Goal: Task Accomplishment & Management: Manage account settings

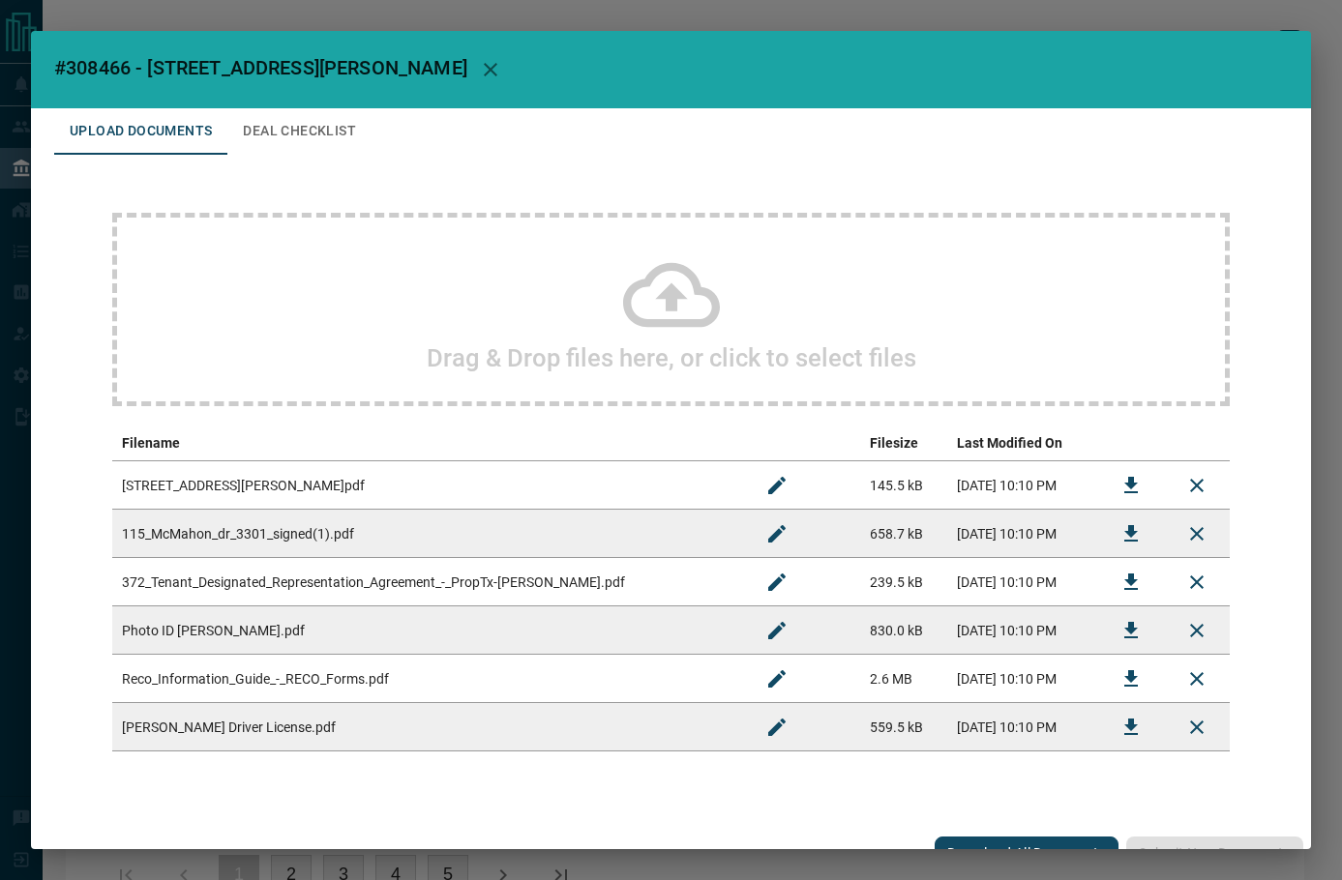
click at [116, 56] on span "#308466 - [STREET_ADDRESS][PERSON_NAME]" at bounding box center [260, 67] width 413 height 23
copy span "308466"
click at [1119, 485] on icon "Download" at bounding box center [1130, 485] width 23 height 23
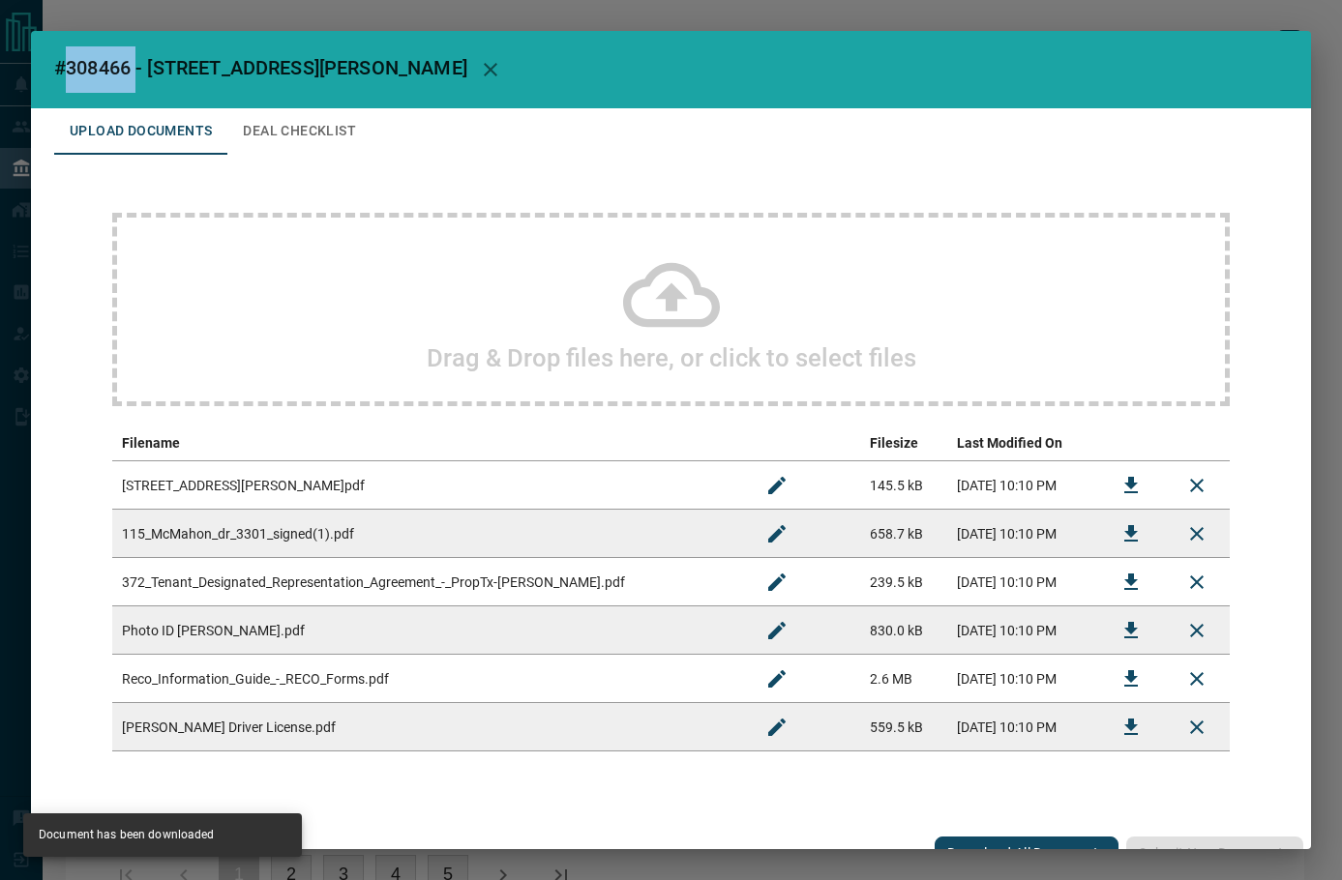
click at [1108, 532] on button "Download" at bounding box center [1131, 534] width 46 height 46
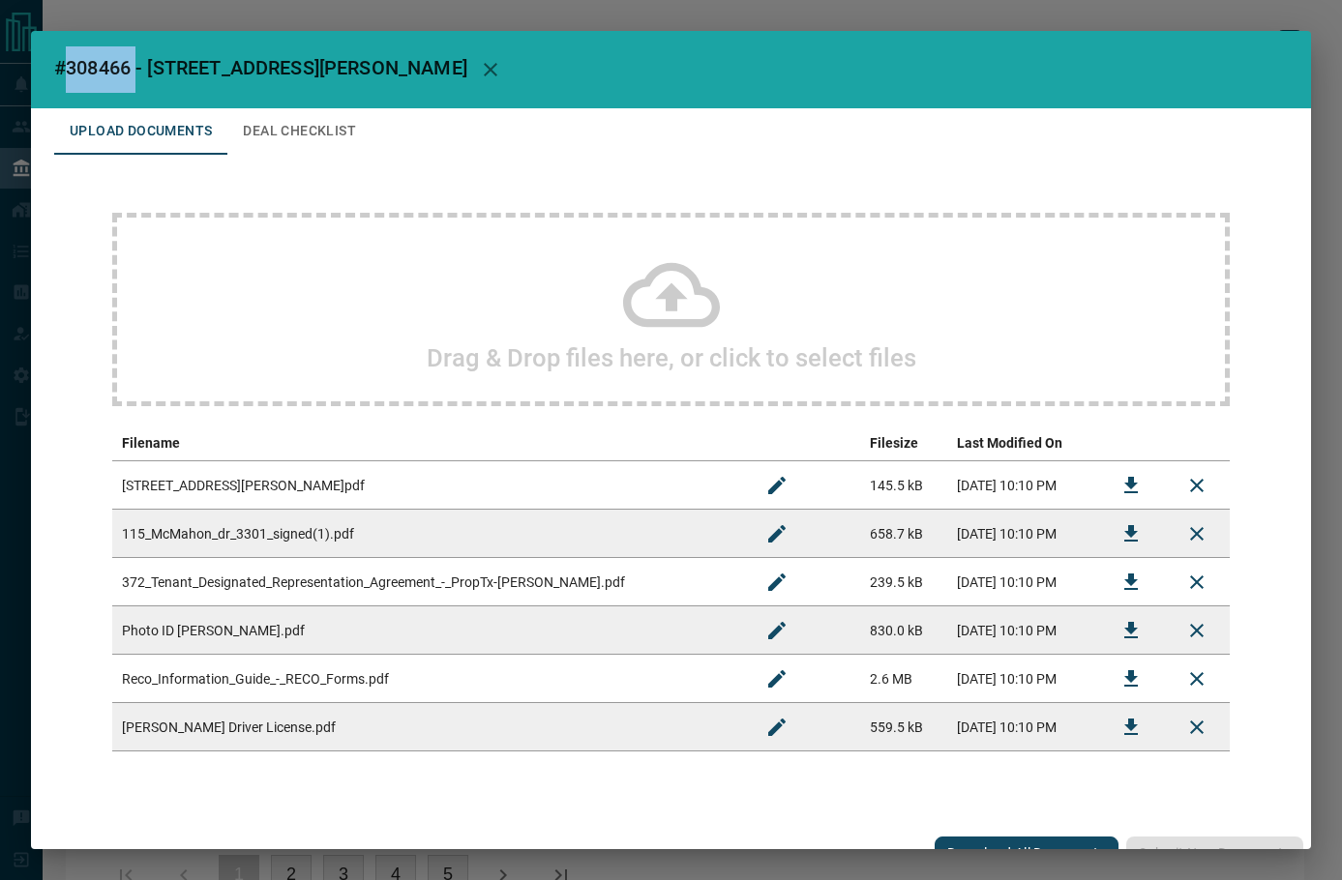
click at [315, 132] on button "Deal Checklist" at bounding box center [299, 131] width 144 height 46
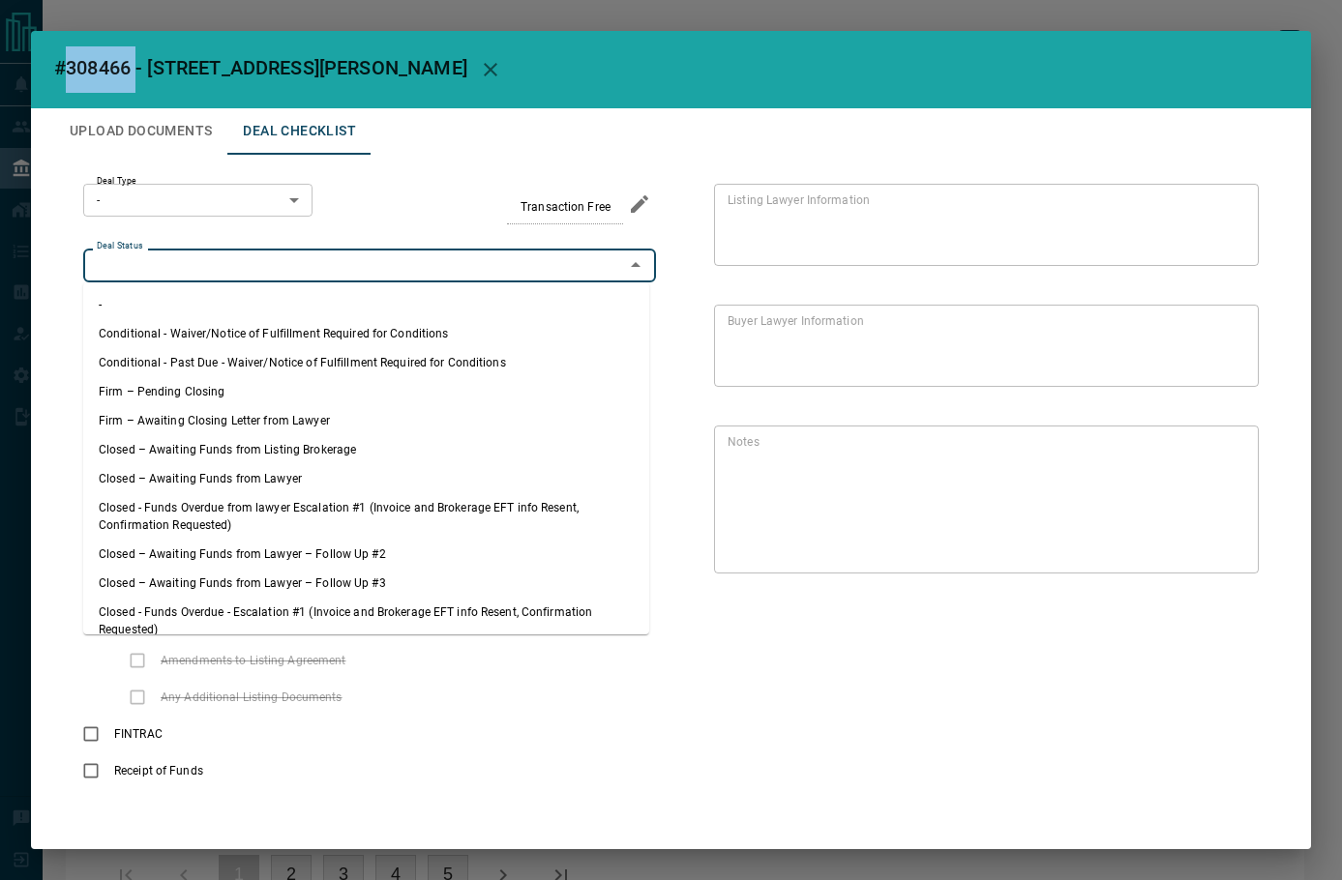
click at [183, 267] on input "Deal Status" at bounding box center [353, 264] width 529 height 21
click at [171, 379] on li "Firm – Pending Closing" at bounding box center [366, 391] width 566 height 29
type input "**********"
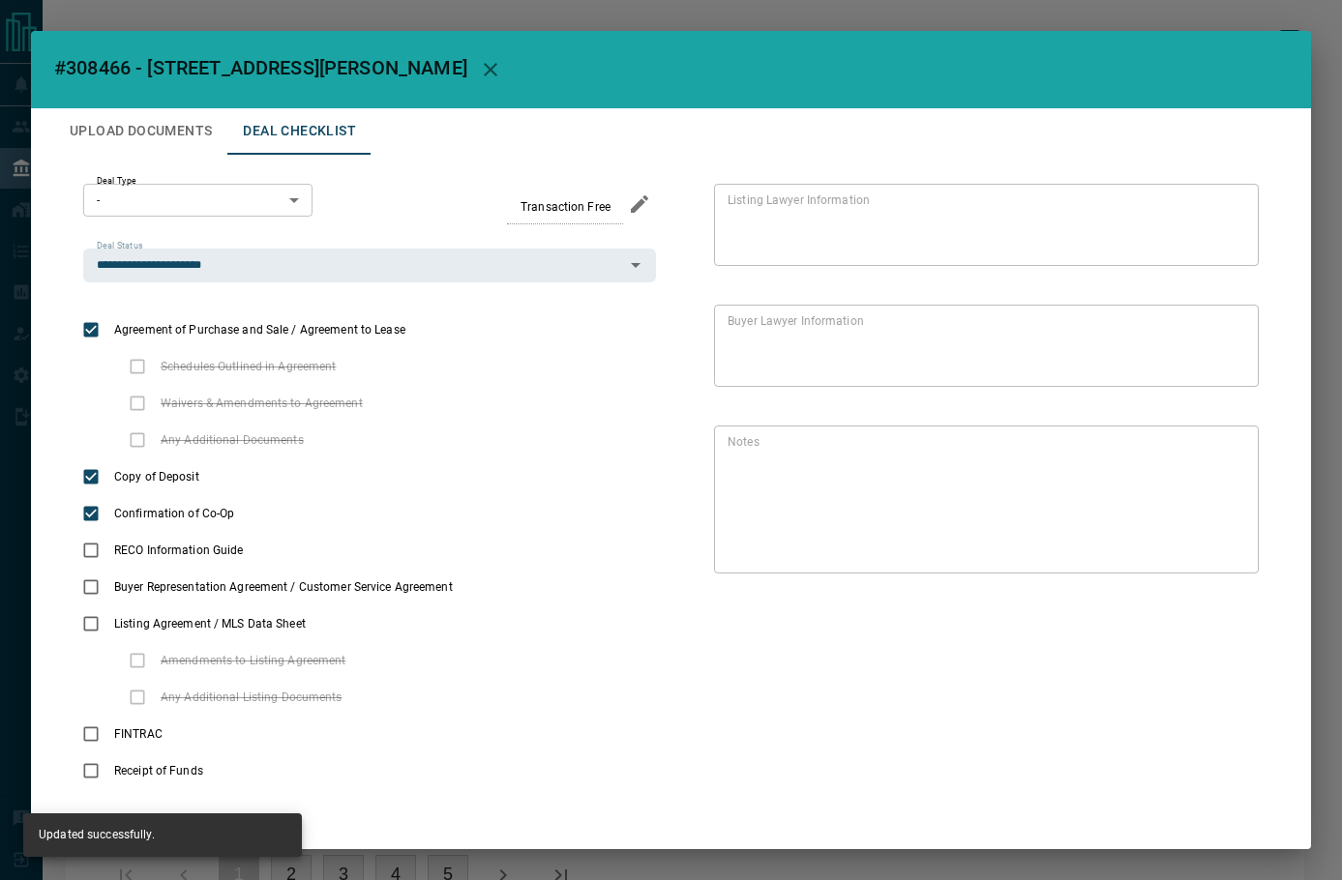
click at [215, 207] on body "Lead Transfers Leads Deals Listings Campaigns Quota Rules Agent Quotas Admin Mo…" at bounding box center [671, 470] width 1342 height 941
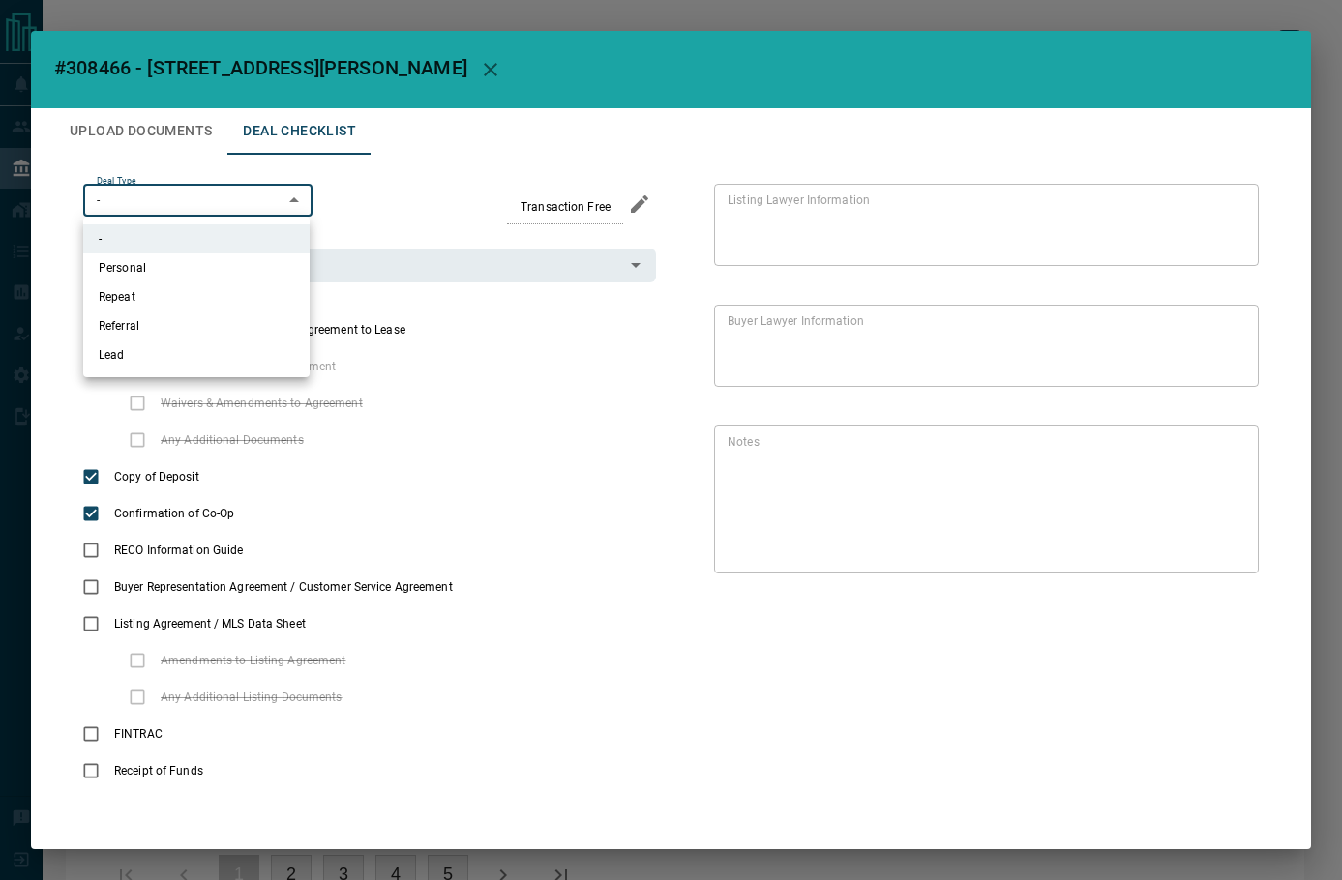
click at [156, 311] on li "Repeat" at bounding box center [196, 297] width 226 height 29
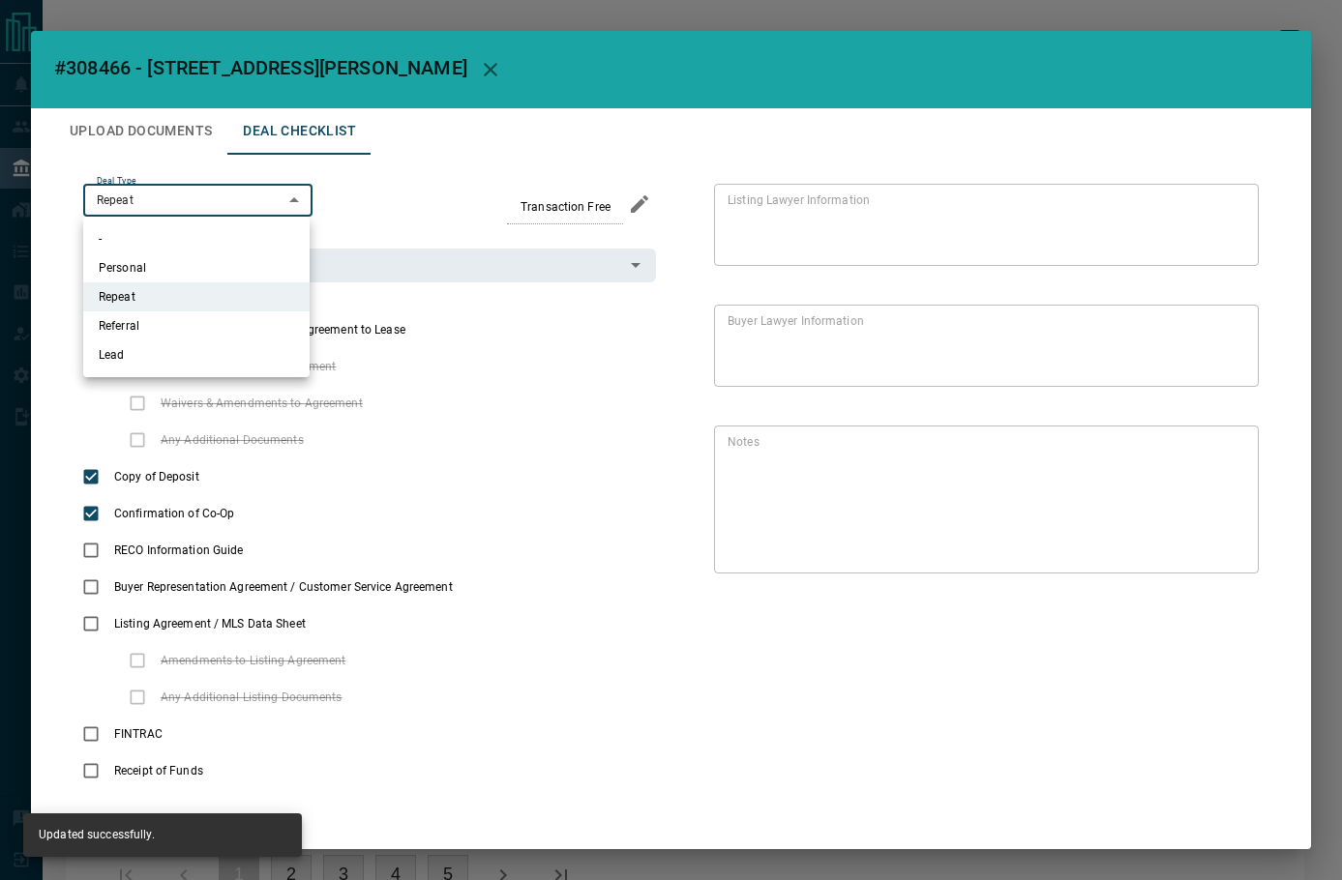
click at [190, 205] on body "Lead Transfers Leads Deals Listings Campaigns Quota Rules Agent Quotas Admin Mo…" at bounding box center [671, 470] width 1342 height 941
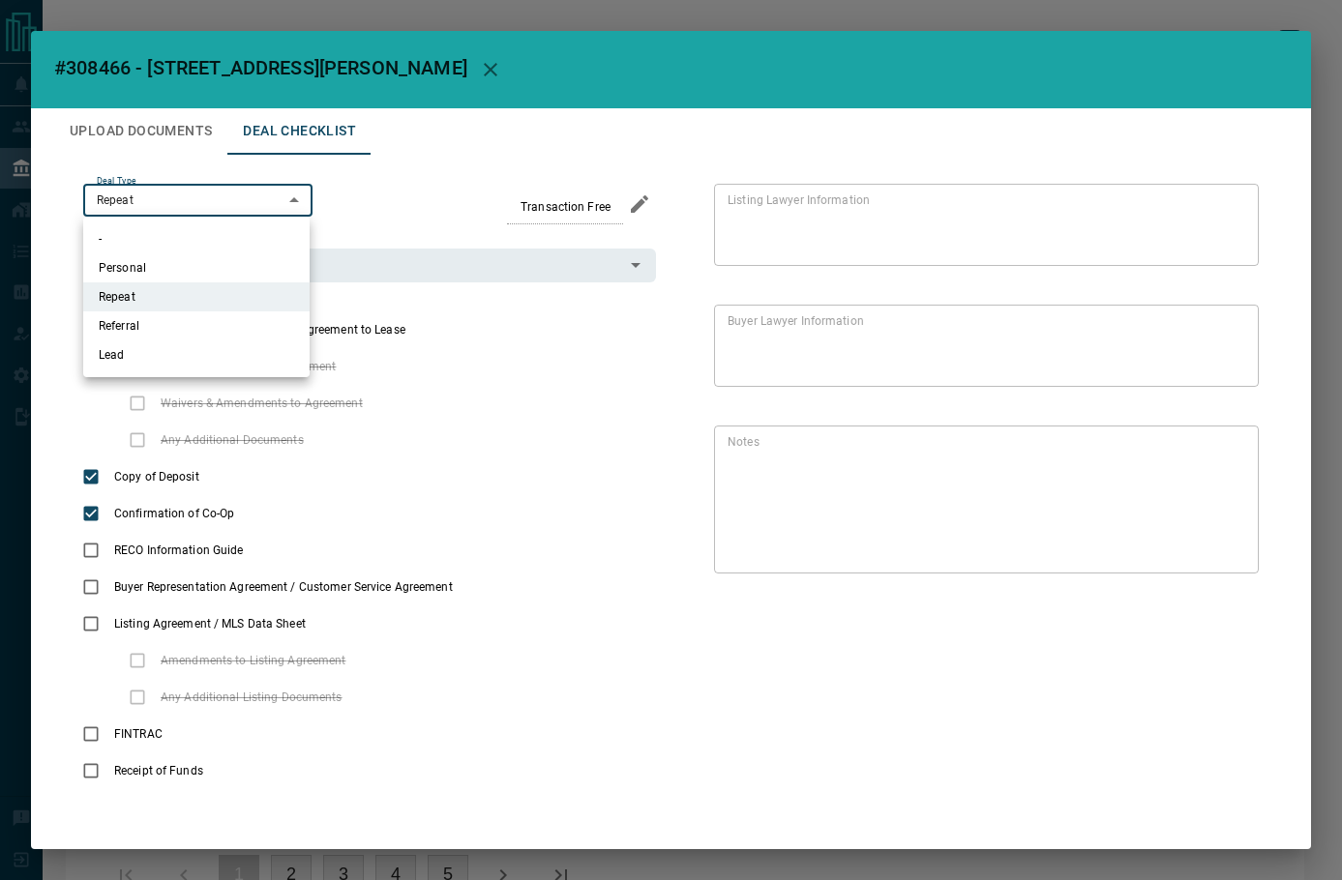
click at [150, 352] on li "Lead" at bounding box center [196, 355] width 226 height 29
type input "*"
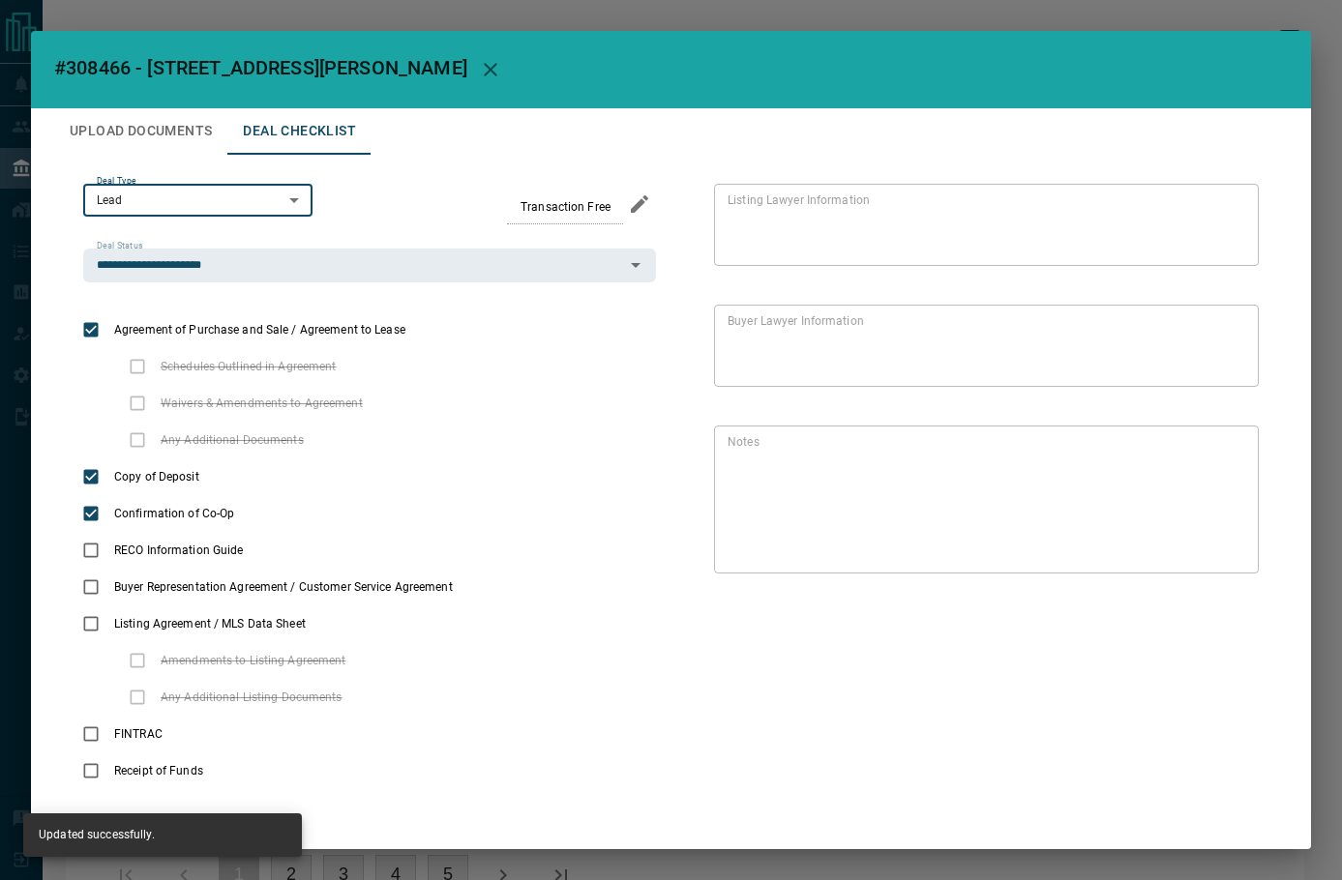
click at [134, 122] on button "Upload Documents" at bounding box center [140, 131] width 173 height 46
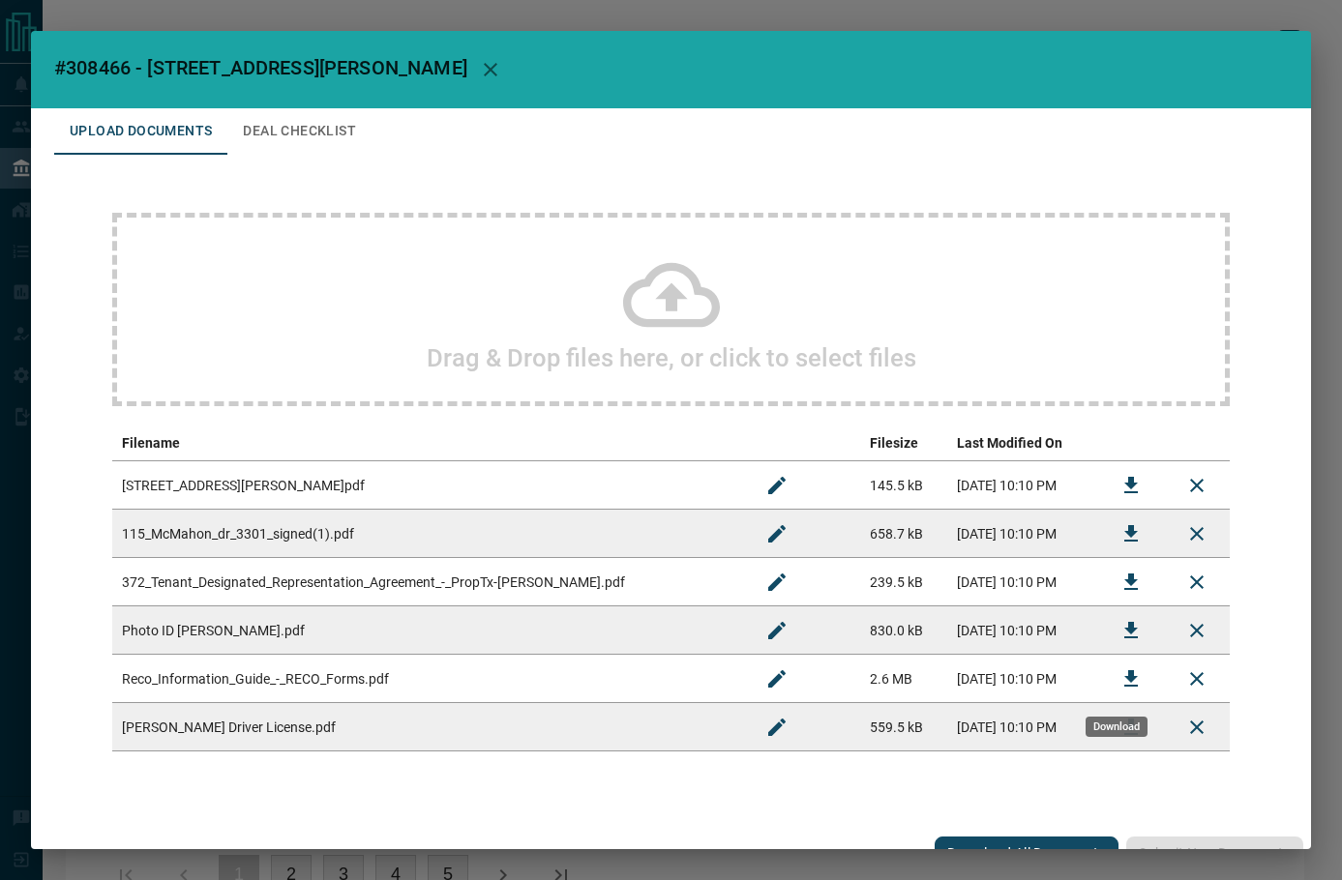
click at [1124, 685] on icon "Download" at bounding box center [1130, 679] width 23 height 23
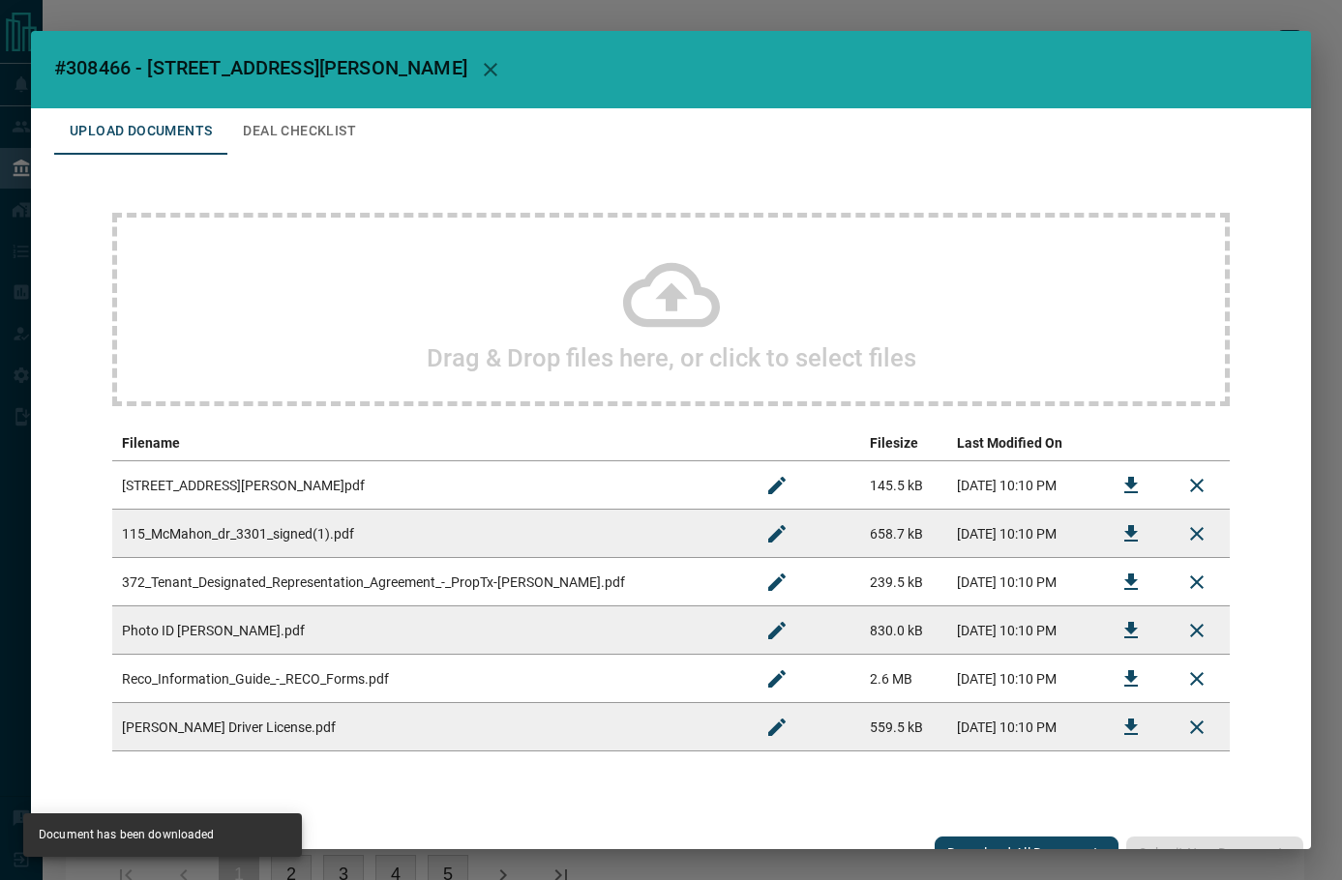
click at [1108, 586] on button "Download" at bounding box center [1131, 582] width 46 height 46
click at [327, 121] on button "Deal Checklist" at bounding box center [299, 131] width 144 height 46
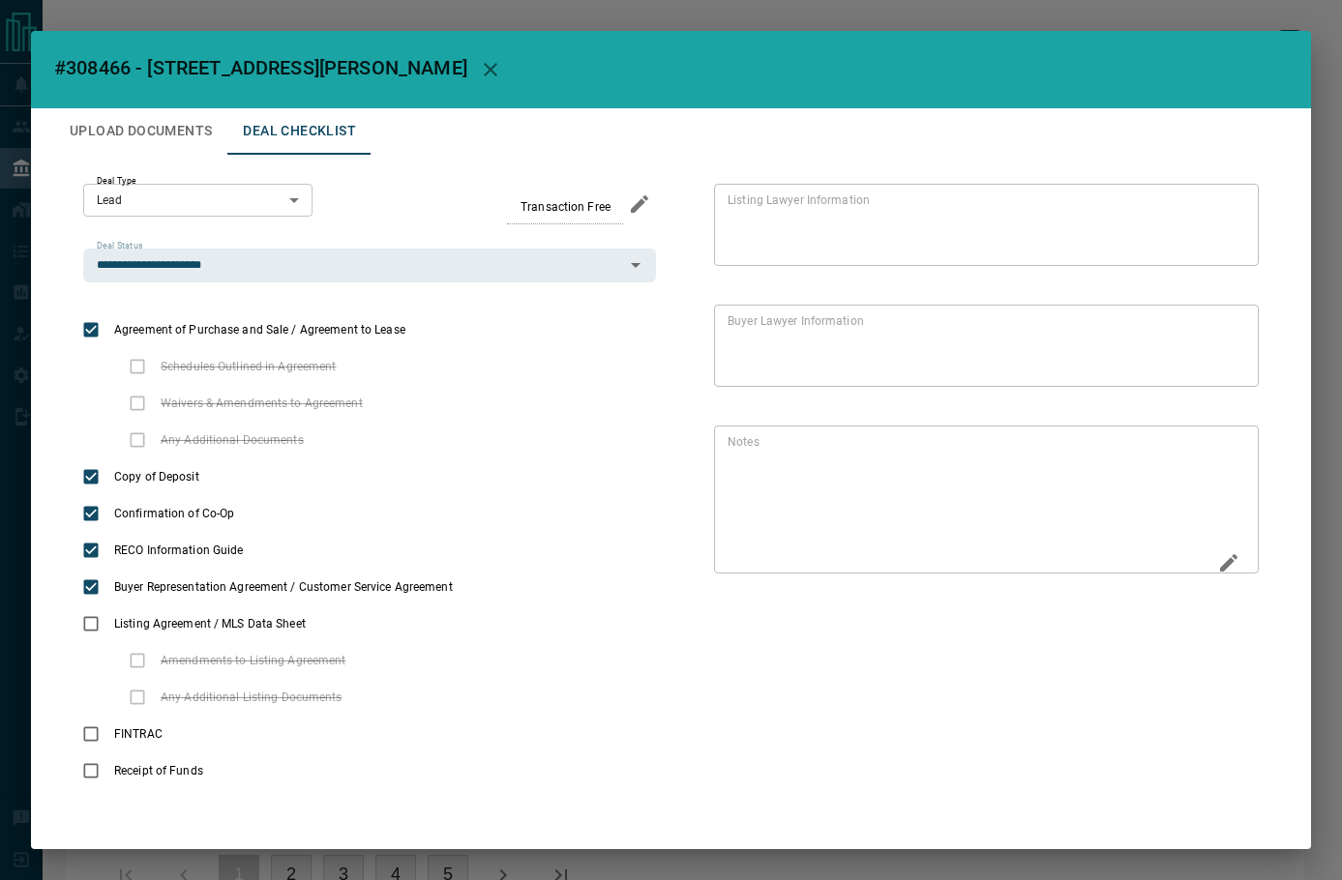
click at [1220, 567] on icon "Edit" at bounding box center [1228, 562] width 17 height 17
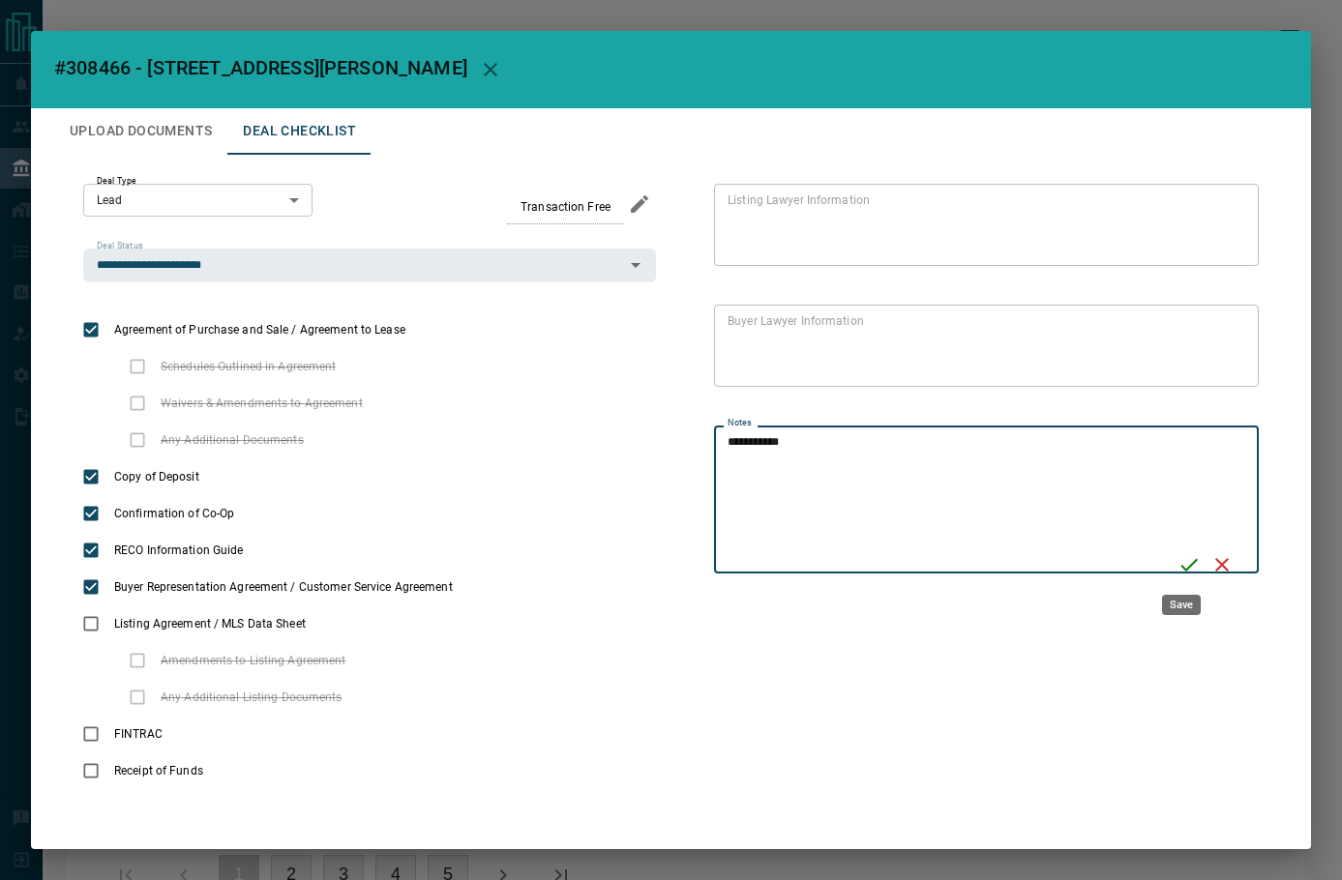
type textarea "**********"
click at [1180, 558] on icon "Save" at bounding box center [1188, 564] width 23 height 23
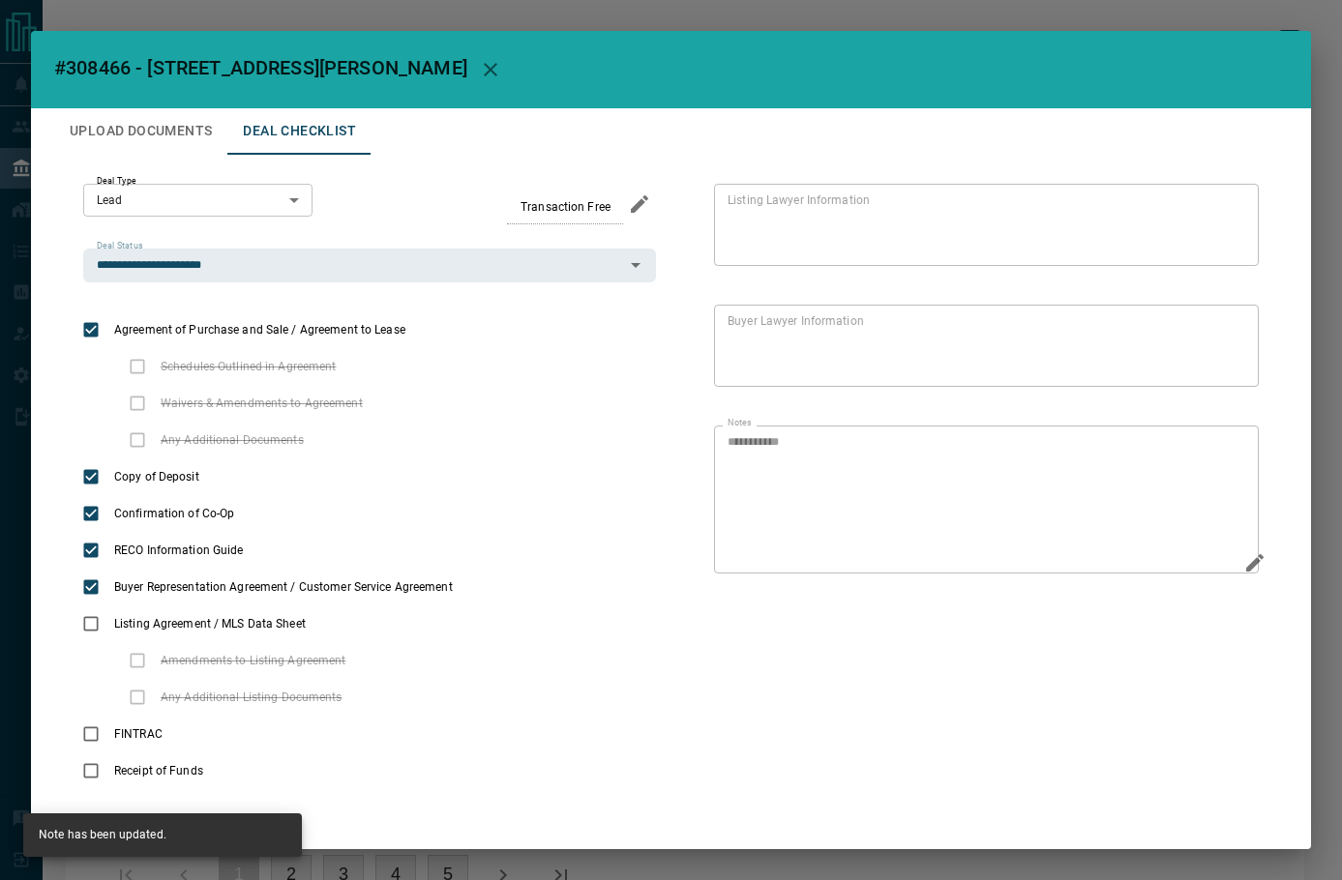
click at [143, 121] on button "Upload Documents" at bounding box center [140, 131] width 173 height 46
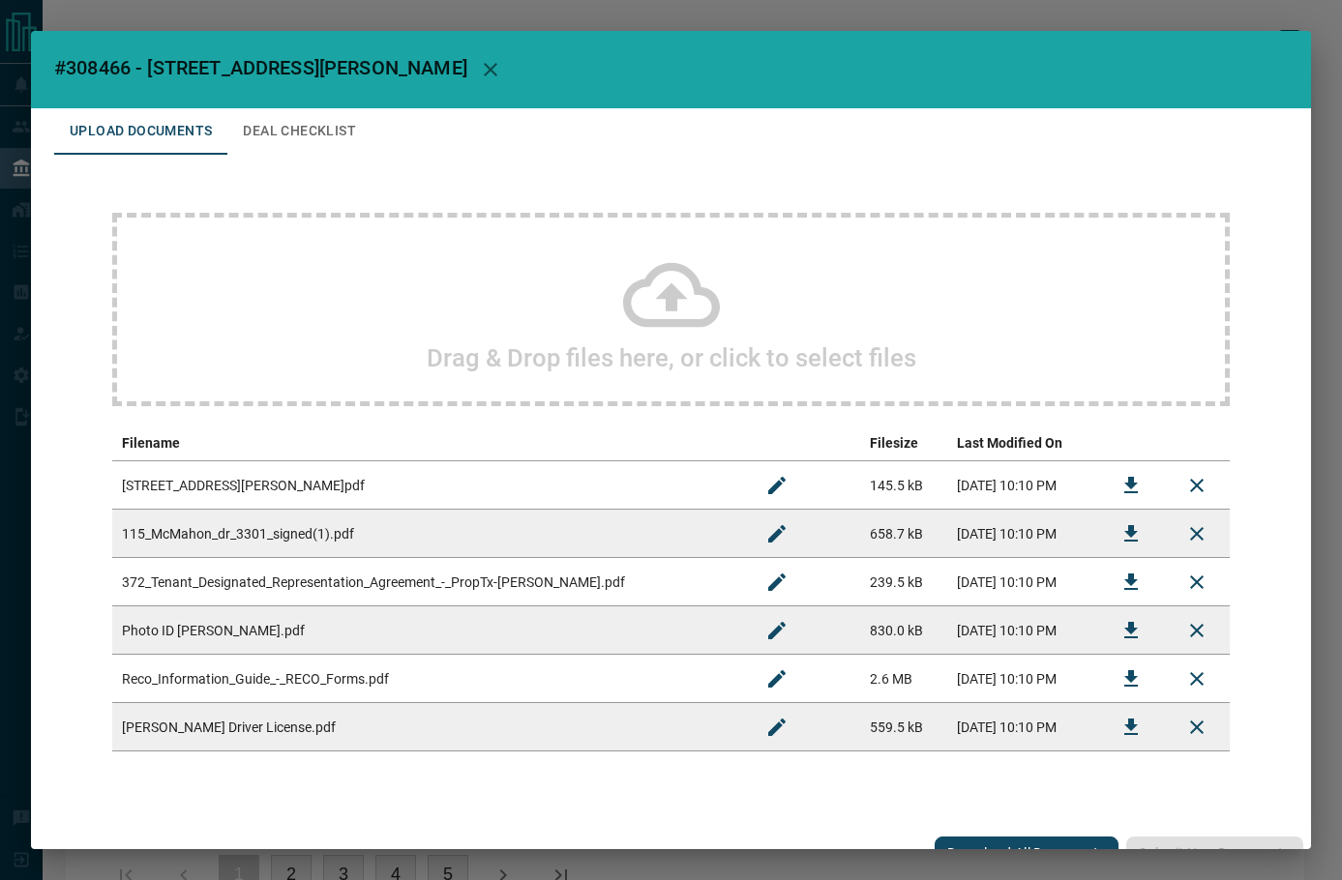
click at [218, 237] on div "Drag & Drop files here, or click to select files" at bounding box center [670, 309] width 1117 height 193
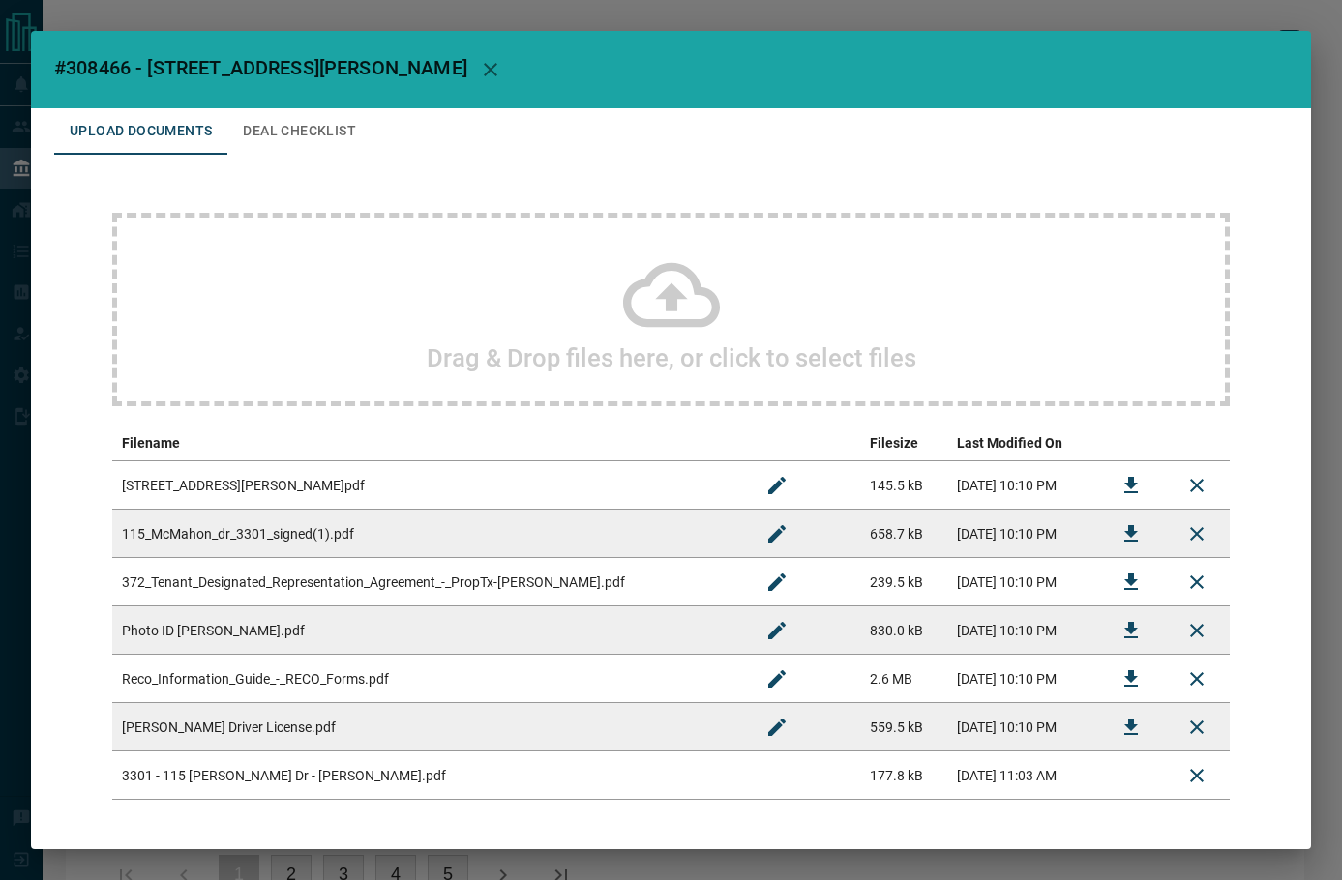
scroll to position [77, 0]
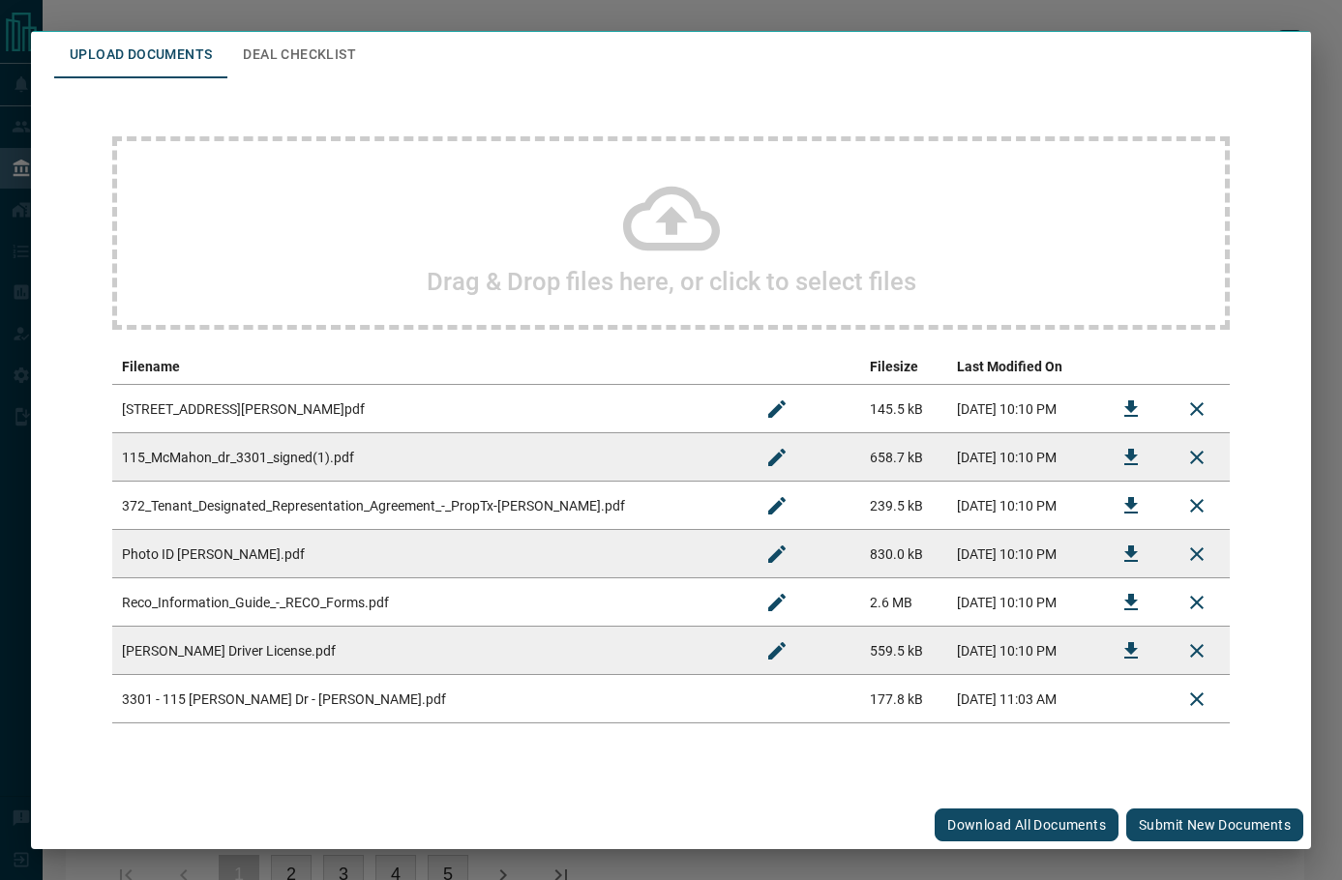
click at [1244, 830] on button "Submit new documents" at bounding box center [1214, 825] width 177 height 33
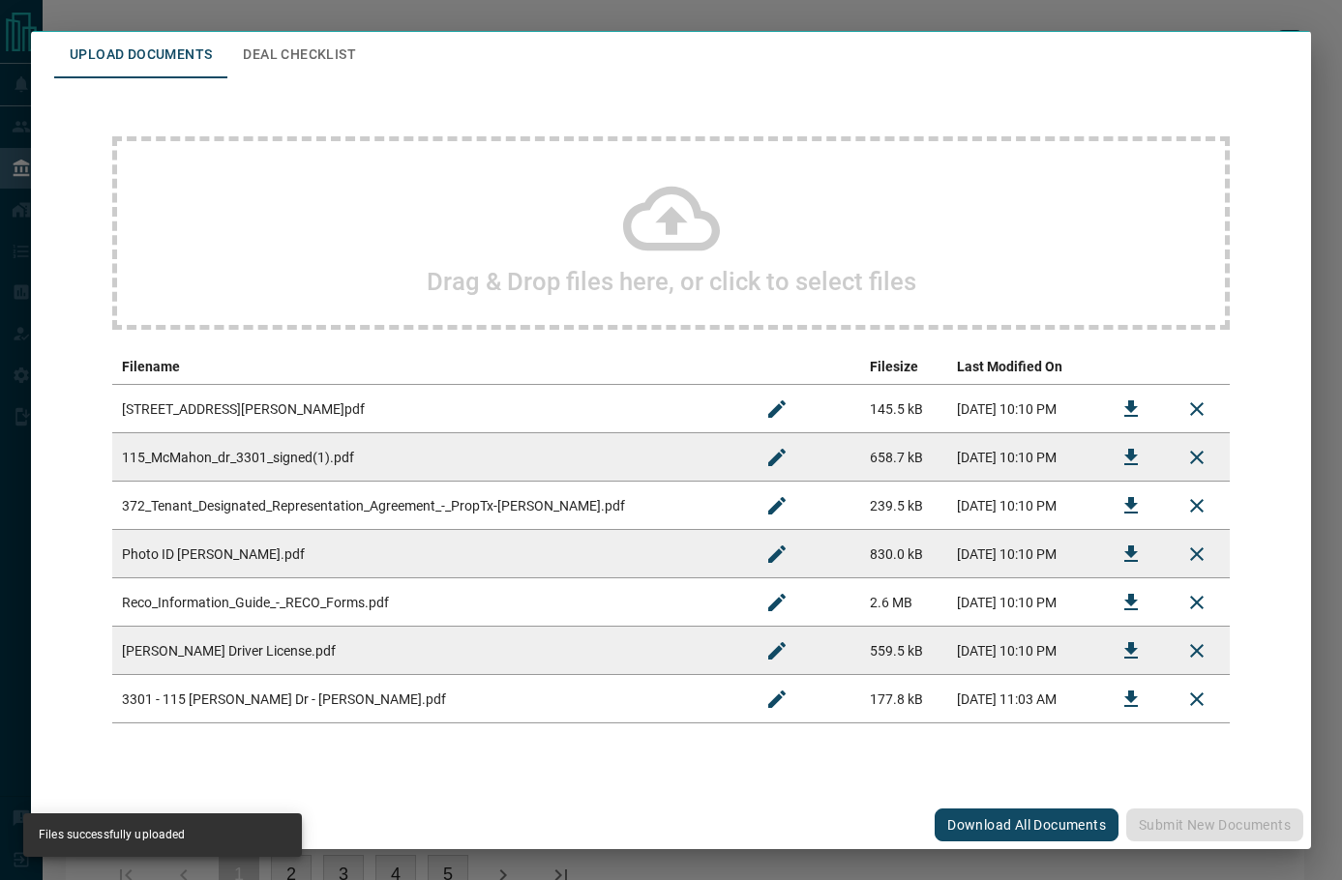
scroll to position [0, 0]
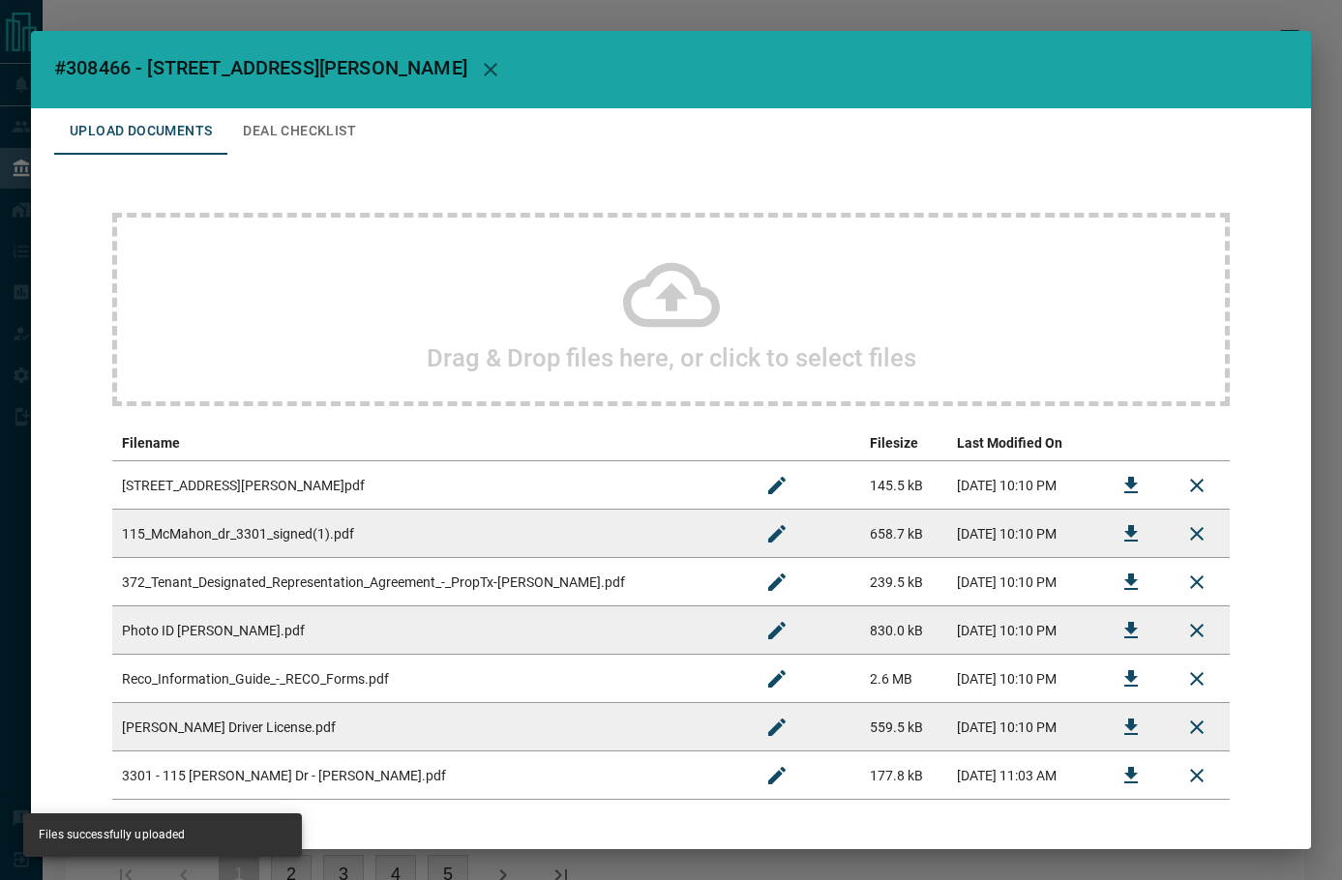
click at [300, 133] on button "Deal Checklist" at bounding box center [299, 131] width 144 height 46
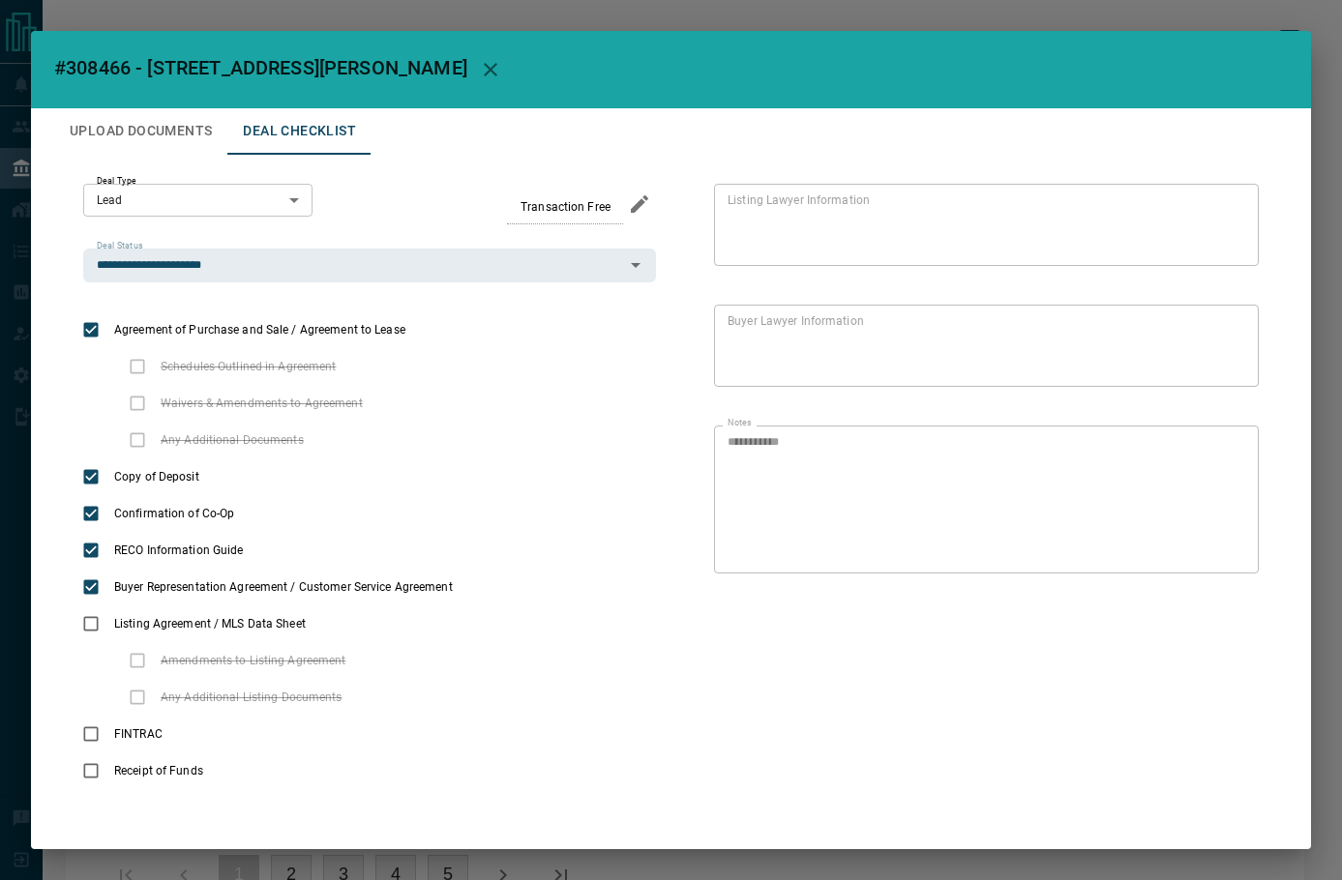
click at [140, 131] on button "Upload Documents" at bounding box center [140, 131] width 173 height 46
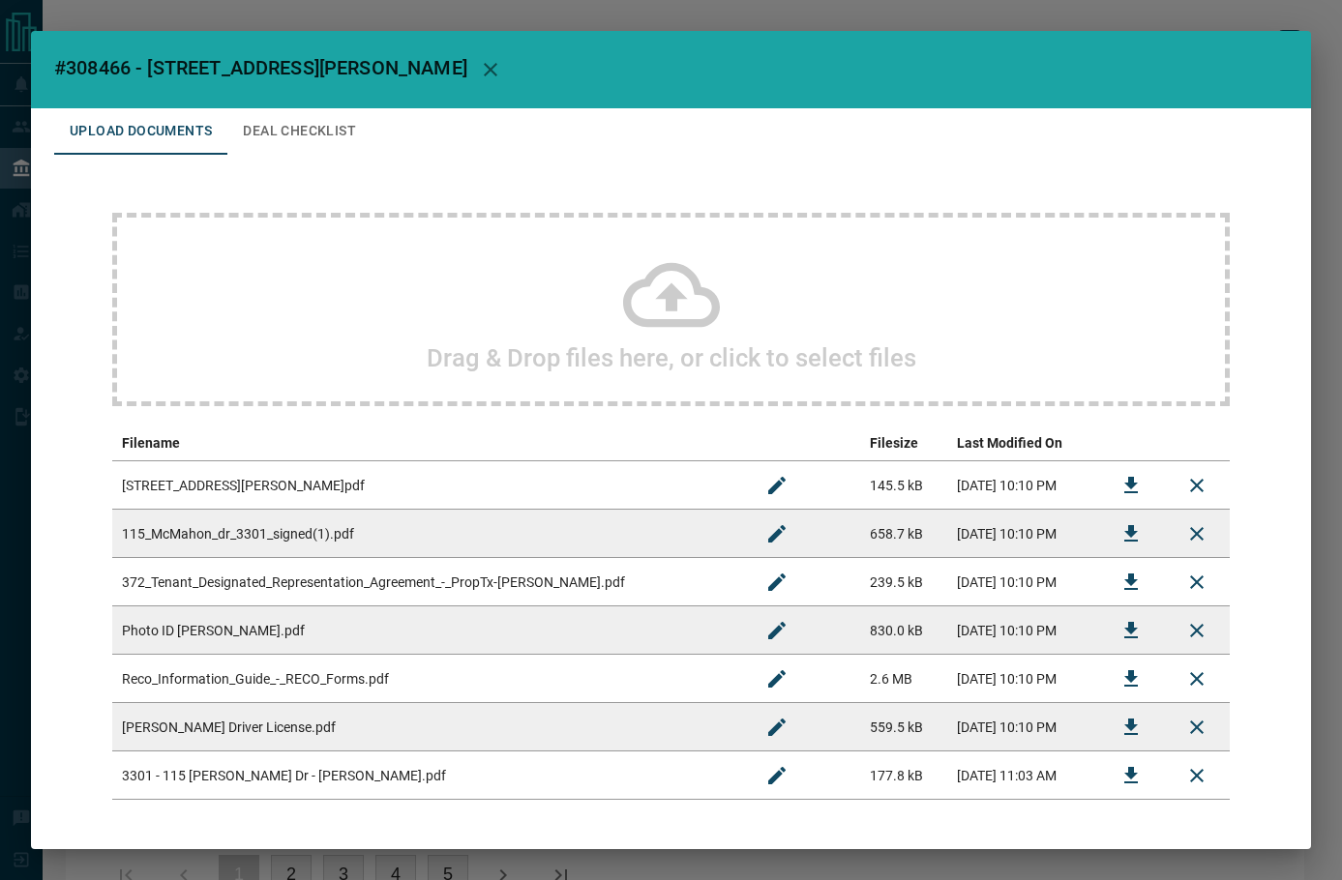
click at [272, 134] on button "Deal Checklist" at bounding box center [299, 131] width 144 height 46
